Goal: Transaction & Acquisition: Book appointment/travel/reservation

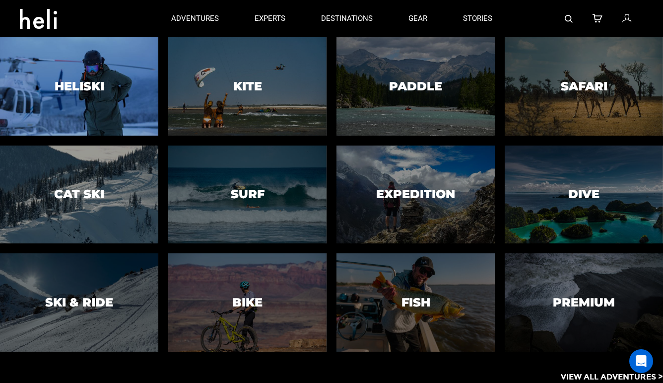
click at [87, 83] on h3 "Heliski" at bounding box center [80, 86] width 50 height 13
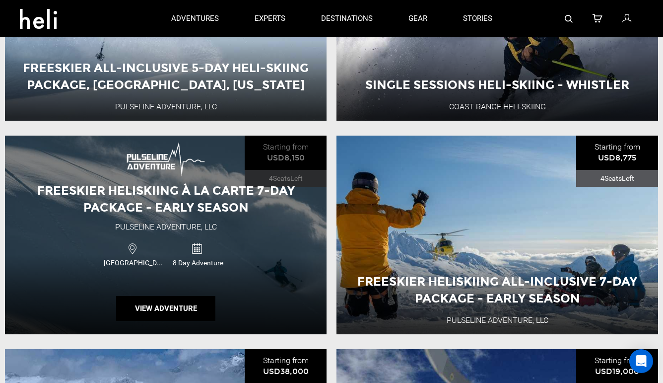
scroll to position [385, 0]
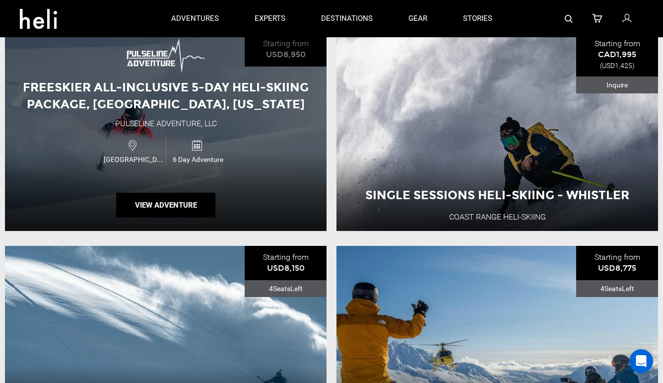
click at [142, 166] on div "USA 6 Day Adventure" at bounding box center [165, 150] width 193 height 33
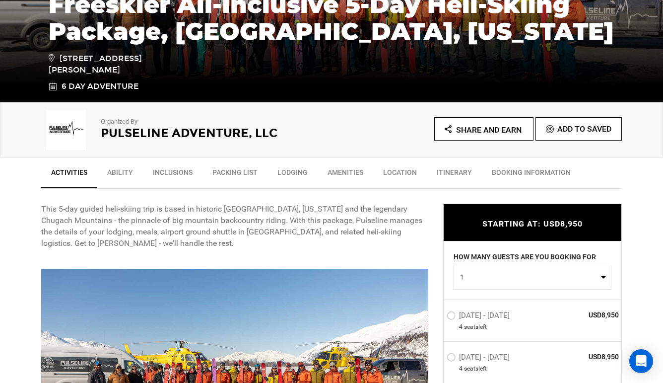
scroll to position [309, 0]
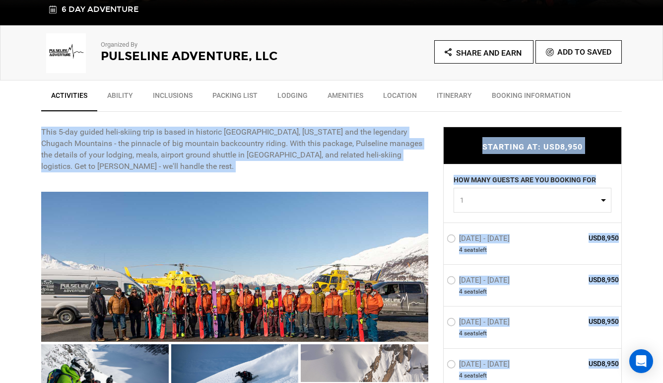
drag, startPoint x: 40, startPoint y: 127, endPoint x: 87, endPoint y: 191, distance: 79.2
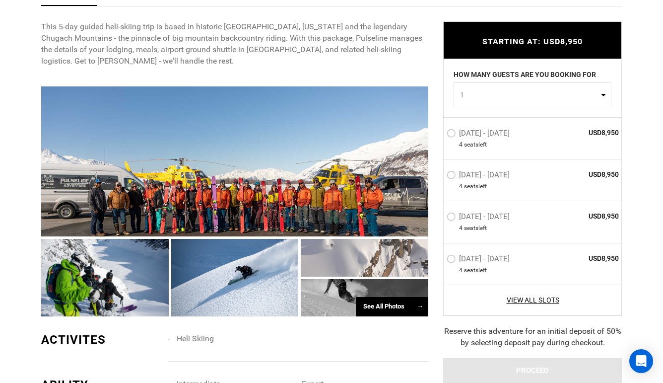
scroll to position [414, 0]
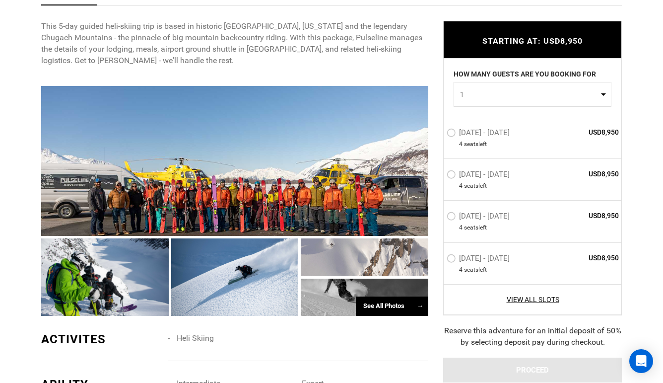
click at [580, 94] on span "1" at bounding box center [529, 94] width 138 height 10
click at [544, 174] on link "4" at bounding box center [532, 172] width 157 height 18
select select "4"
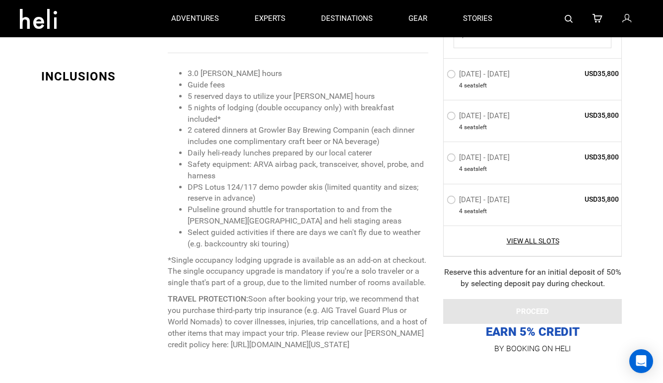
scroll to position [749, 0]
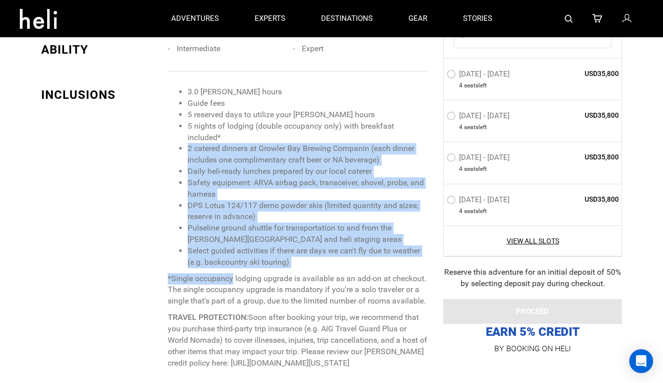
drag, startPoint x: 185, startPoint y: 145, endPoint x: 232, endPoint y: 276, distance: 139.9
click at [233, 276] on span "3.0 [PERSON_NAME] hours Guide fees 5 reserved days to utilize your [PERSON_NAME…" at bounding box center [298, 235] width 261 height 298
click at [179, 256] on ul "3.0 [PERSON_NAME] hours Guide fees 5 reserved days to utilize your [PERSON_NAME…" at bounding box center [298, 177] width 261 height 182
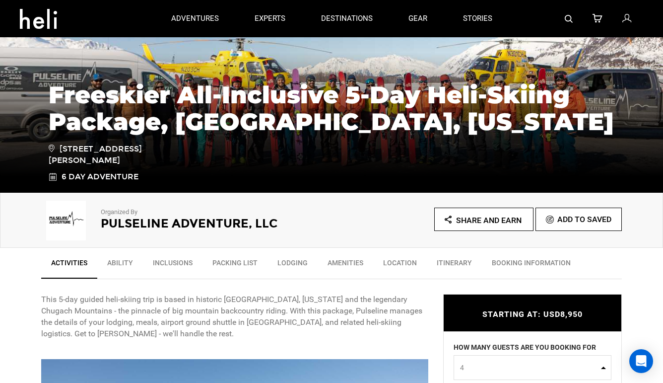
scroll to position [0, 0]
